Goal: Go to known website: Go to known website

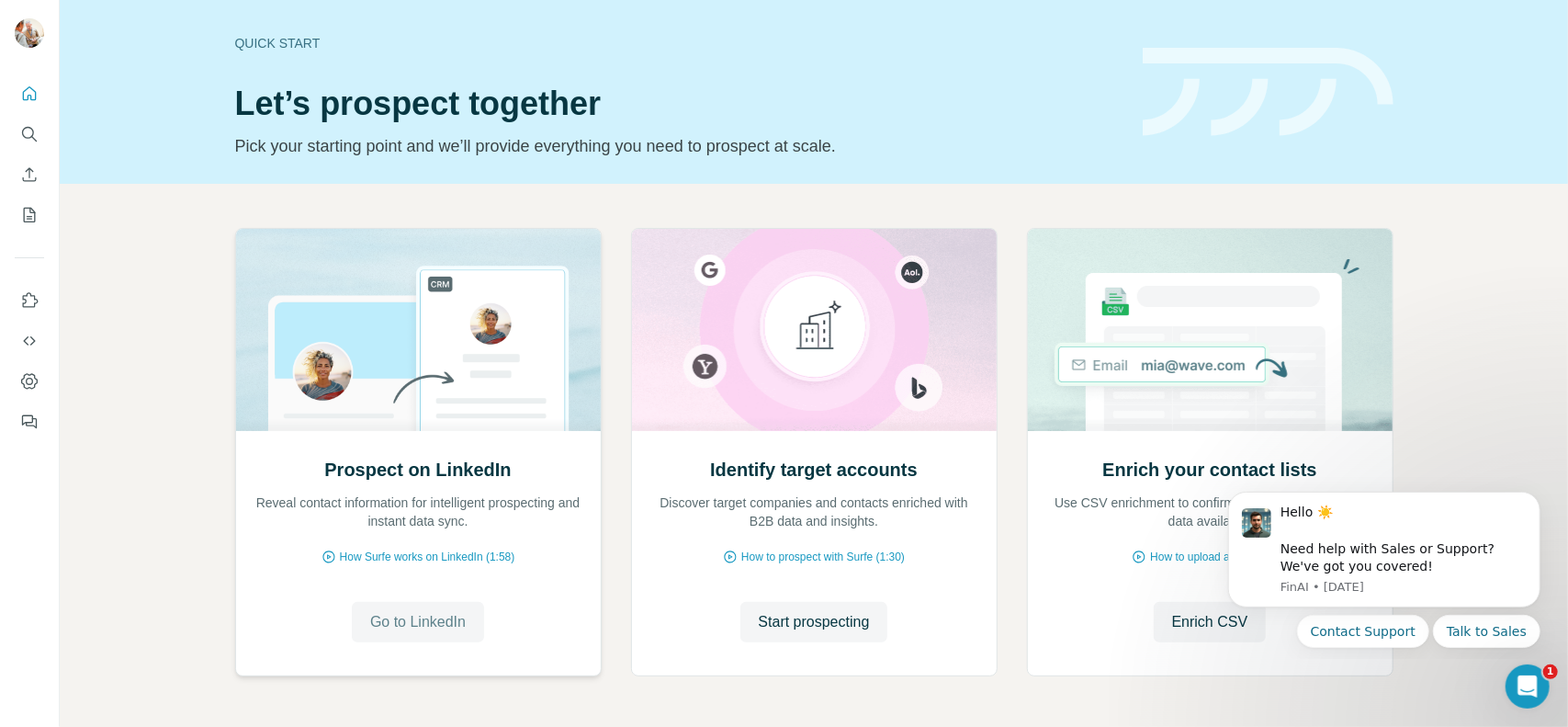
click at [391, 624] on span "Go to LinkedIn" at bounding box center [418, 622] width 95 height 22
